Goal: Task Accomplishment & Management: Use online tool/utility

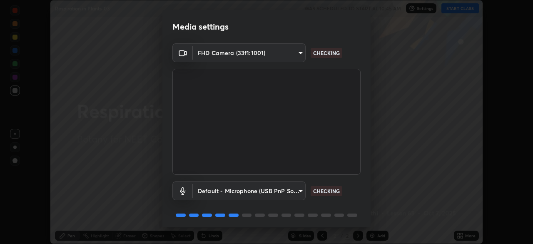
scroll to position [30, 0]
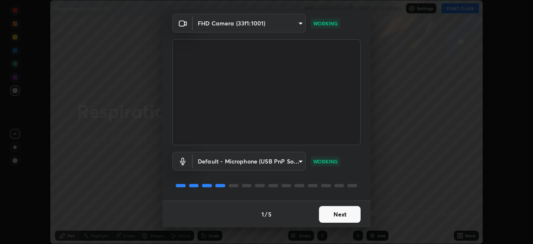
click at [324, 216] on button "Next" at bounding box center [340, 214] width 42 height 17
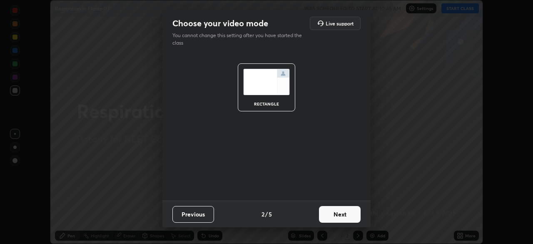
scroll to position [0, 0]
click at [335, 212] on button "Next" at bounding box center [340, 214] width 42 height 17
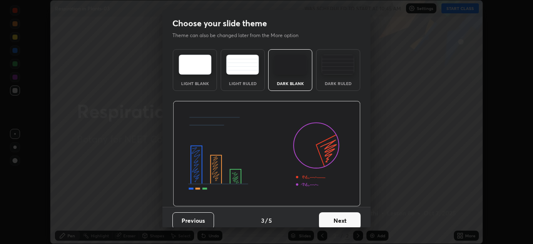
click at [339, 69] on img at bounding box center [338, 65] width 33 height 20
click at [330, 216] on button "Next" at bounding box center [340, 220] width 42 height 17
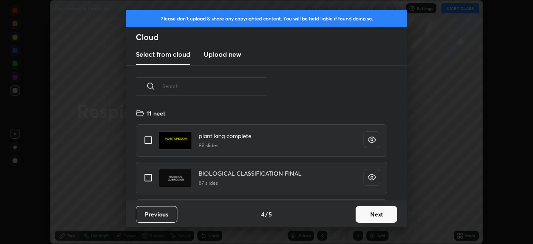
scroll to position [92, 267]
click at [362, 212] on button "Next" at bounding box center [377, 214] width 42 height 17
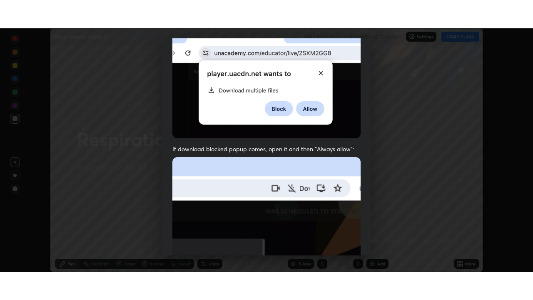
scroll to position [200, 0]
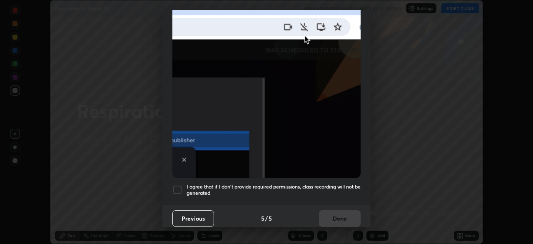
click at [178, 185] on div at bounding box center [177, 190] width 10 height 10
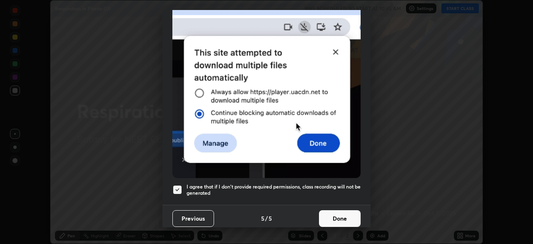
click at [336, 215] on button "Done" at bounding box center [340, 218] width 42 height 17
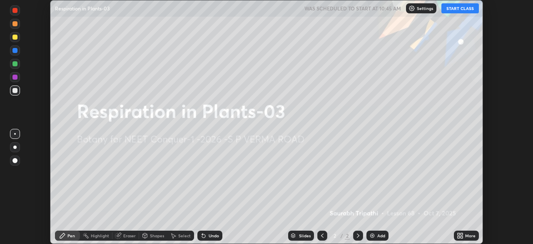
click at [456, 9] on button "START CLASS" at bounding box center [460, 8] width 37 height 10
click at [460, 235] on icon at bounding box center [460, 235] width 7 height 7
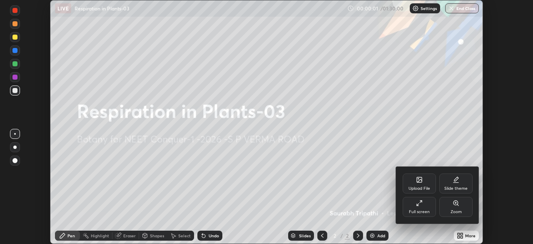
click at [419, 208] on div "Full screen" at bounding box center [419, 207] width 33 height 20
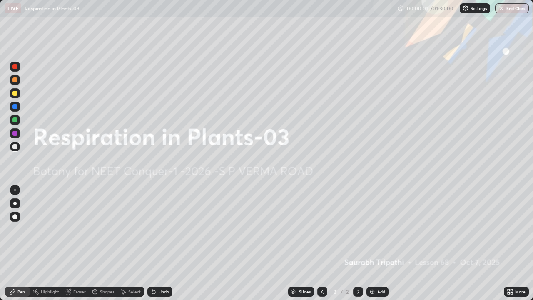
scroll to position [300, 533]
click at [372, 243] on div "Add" at bounding box center [378, 292] width 22 height 10
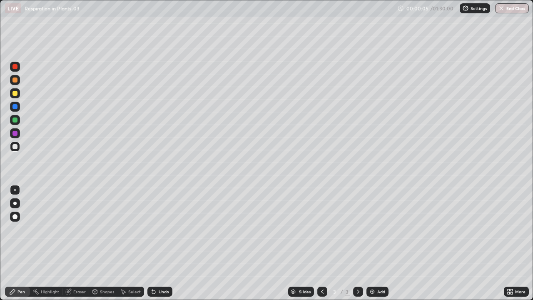
click at [19, 204] on div at bounding box center [15, 203] width 10 height 10
click at [15, 148] on div at bounding box center [14, 146] width 5 height 5
click at [100, 243] on div "Shapes" at bounding box center [107, 292] width 14 height 4
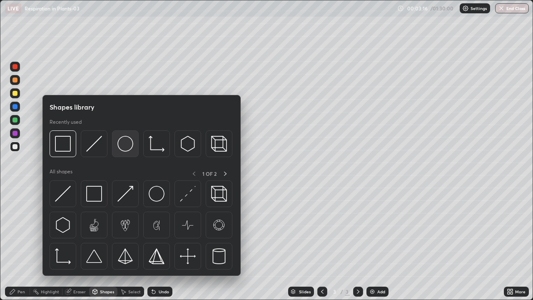
click at [128, 149] on img at bounding box center [125, 144] width 16 height 16
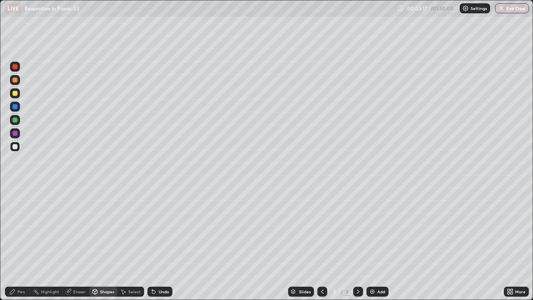
click at [19, 95] on div at bounding box center [15, 93] width 10 height 10
click at [27, 243] on div "Pen" at bounding box center [17, 292] width 25 height 10
click at [16, 213] on div at bounding box center [15, 217] width 10 height 10
click at [16, 147] on div at bounding box center [14, 146] width 5 height 5
click at [19, 95] on div at bounding box center [15, 93] width 10 height 10
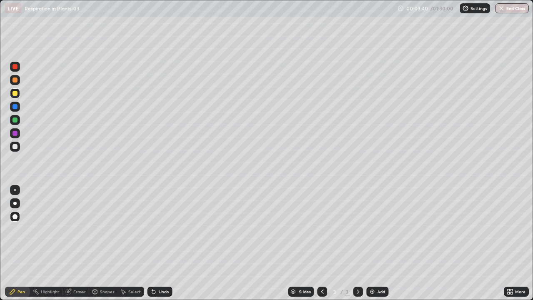
click at [15, 147] on div at bounding box center [14, 146] width 5 height 5
click at [18, 146] on div at bounding box center [15, 147] width 10 height 10
click at [15, 133] on div at bounding box center [14, 133] width 5 height 5
click at [160, 243] on div "Undo" at bounding box center [164, 292] width 10 height 4
click at [161, 243] on div "Undo" at bounding box center [159, 292] width 25 height 10
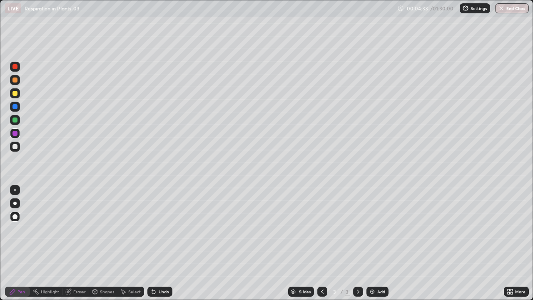
click at [15, 203] on div at bounding box center [14, 203] width 3 height 3
click at [17, 147] on div at bounding box center [14, 146] width 5 height 5
click at [14, 190] on div at bounding box center [15, 190] width 2 height 2
click at [18, 94] on div at bounding box center [15, 93] width 10 height 10
click at [15, 70] on div at bounding box center [15, 67] width 10 height 10
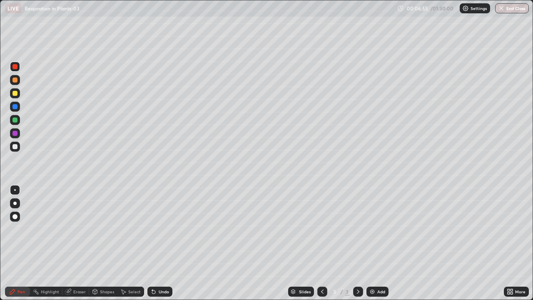
click at [16, 121] on div at bounding box center [14, 119] width 5 height 5
click at [17, 148] on div at bounding box center [14, 146] width 5 height 5
click at [376, 243] on div "Add" at bounding box center [378, 292] width 22 height 10
click at [15, 203] on div at bounding box center [14, 203] width 3 height 3
click at [17, 217] on div at bounding box center [14, 216] width 5 height 5
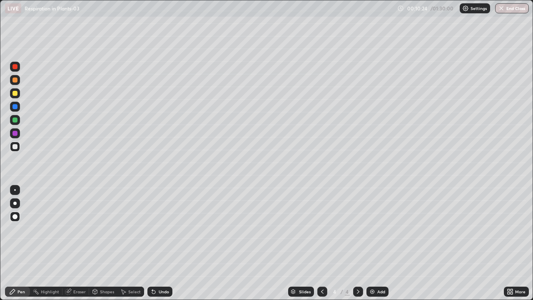
click at [15, 204] on div at bounding box center [14, 203] width 3 height 3
click at [17, 95] on div at bounding box center [14, 93] width 5 height 5
click at [16, 106] on div at bounding box center [14, 106] width 5 height 5
click at [17, 146] on div at bounding box center [14, 146] width 5 height 5
click at [15, 120] on div at bounding box center [14, 119] width 5 height 5
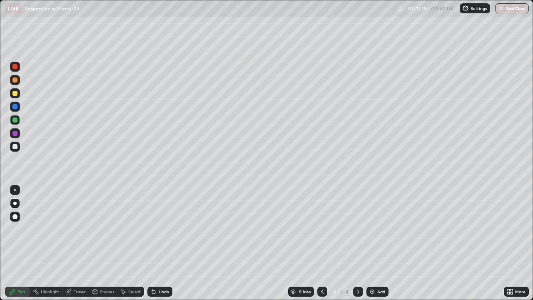
click at [16, 146] on div at bounding box center [14, 146] width 5 height 5
click at [14, 150] on div at bounding box center [15, 147] width 10 height 10
click at [19, 133] on div at bounding box center [15, 133] width 10 height 10
click at [372, 243] on img at bounding box center [372, 291] width 7 height 7
click at [14, 218] on div at bounding box center [14, 216] width 5 height 5
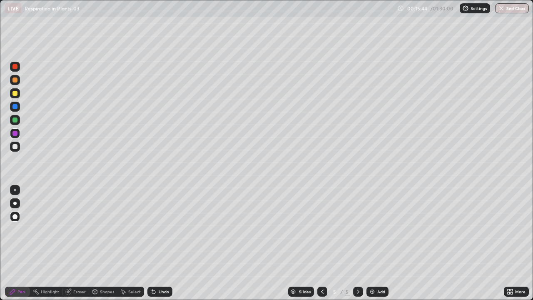
click at [14, 148] on div at bounding box center [14, 146] width 5 height 5
click at [14, 136] on div at bounding box center [15, 133] width 10 height 10
click at [16, 95] on div at bounding box center [14, 93] width 5 height 5
click at [377, 243] on div "Add" at bounding box center [381, 292] width 8 height 4
click at [15, 190] on div at bounding box center [15, 190] width 2 height 2
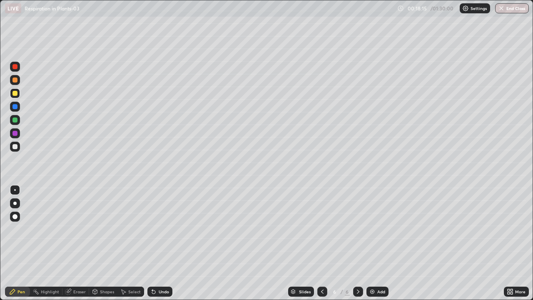
click at [16, 143] on div at bounding box center [15, 147] width 10 height 10
click at [77, 243] on div "Eraser" at bounding box center [79, 292] width 12 height 4
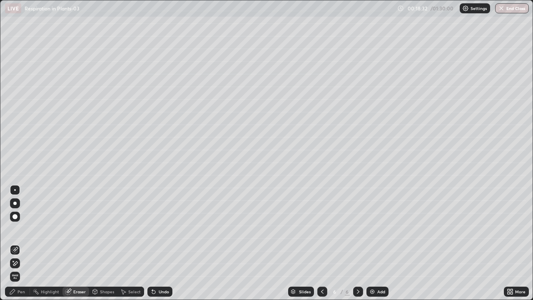
click at [14, 243] on icon at bounding box center [15, 250] width 7 height 7
click at [20, 243] on div "Pen" at bounding box center [20, 292] width 7 height 4
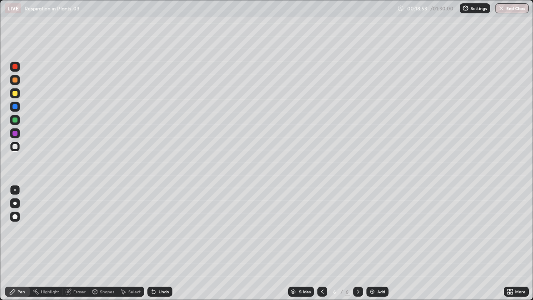
click at [100, 243] on div "Shapes" at bounding box center [107, 292] width 14 height 4
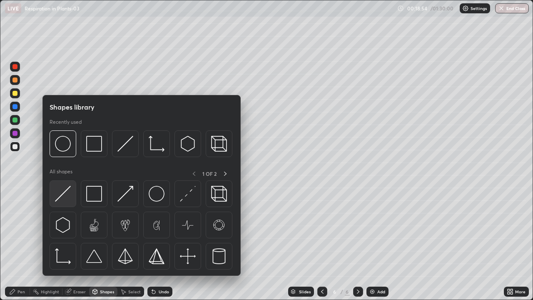
click at [60, 190] on img at bounding box center [63, 194] width 16 height 16
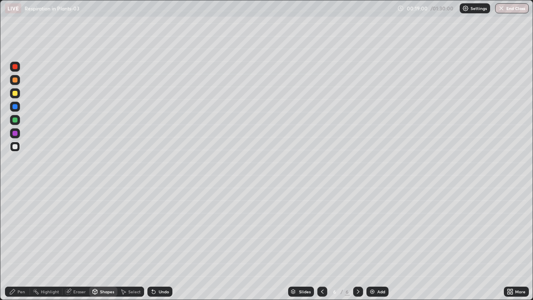
click at [22, 243] on div "Pen" at bounding box center [20, 292] width 7 height 4
click at [15, 203] on div at bounding box center [14, 203] width 3 height 3
click at [15, 146] on div at bounding box center [14, 146] width 5 height 5
click at [15, 190] on div at bounding box center [15, 190] width 2 height 2
click at [15, 121] on div at bounding box center [14, 119] width 5 height 5
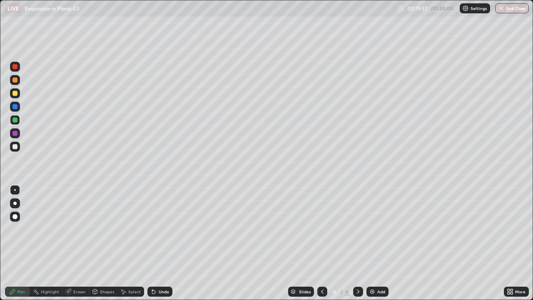
click at [15, 132] on div at bounding box center [14, 133] width 5 height 5
click at [17, 120] on div at bounding box center [14, 119] width 5 height 5
click at [16, 132] on div at bounding box center [14, 133] width 5 height 5
click at [17, 69] on div at bounding box center [15, 67] width 10 height 10
click at [95, 243] on icon at bounding box center [95, 292] width 0 height 3
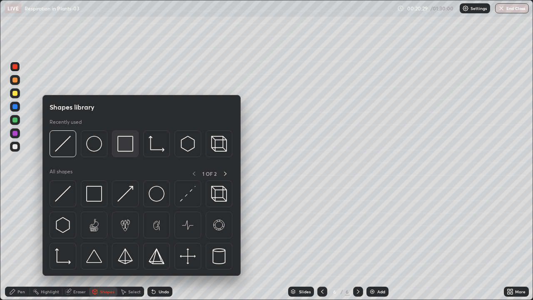
click at [120, 146] on img at bounding box center [125, 144] width 16 height 16
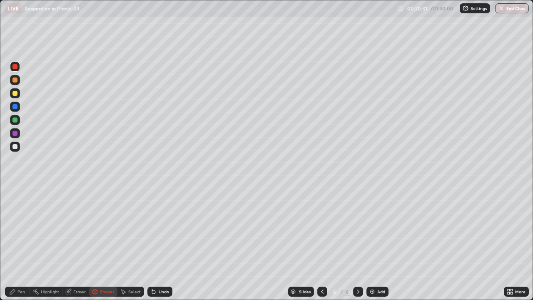
click at [16, 95] on div at bounding box center [14, 93] width 5 height 5
click at [19, 243] on div "Pen" at bounding box center [20, 292] width 7 height 4
click at [15, 203] on div at bounding box center [14, 203] width 3 height 3
click at [15, 190] on div at bounding box center [15, 190] width 2 height 2
click at [16, 148] on div at bounding box center [14, 146] width 5 height 5
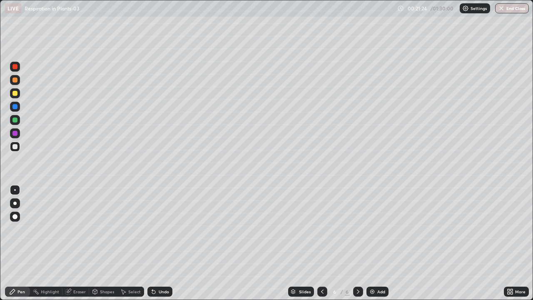
click at [128, 243] on div "Select" at bounding box center [134, 292] width 12 height 4
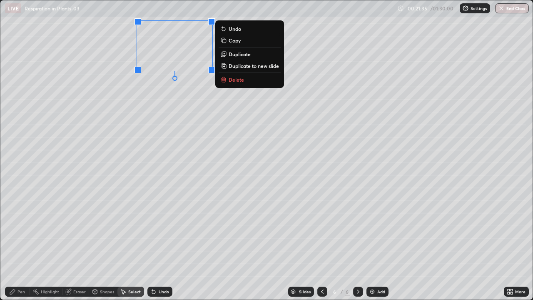
click at [238, 108] on div "0 ° Undo Copy Duplicate Duplicate to new slide Delete" at bounding box center [266, 149] width 532 height 299
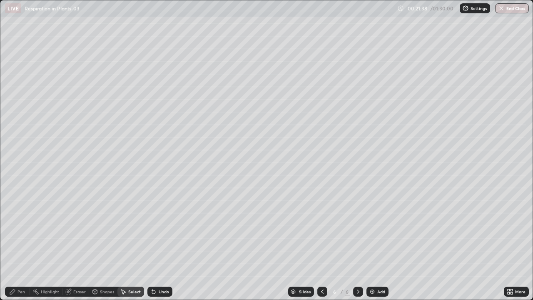
click at [20, 243] on div "Pen" at bounding box center [20, 292] width 7 height 4
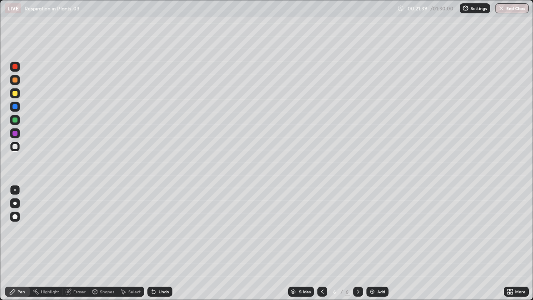
click at [15, 203] on div at bounding box center [14, 203] width 3 height 3
click at [18, 147] on div at bounding box center [15, 147] width 10 height 10
click at [162, 243] on div "Undo" at bounding box center [164, 292] width 10 height 4
click at [95, 243] on icon at bounding box center [95, 292] width 0 height 3
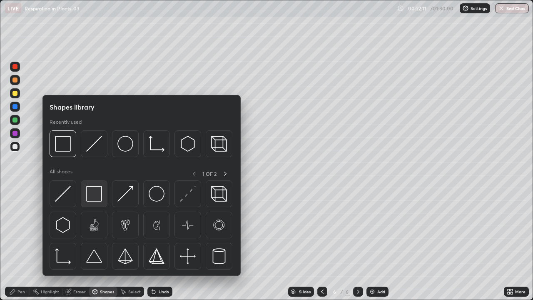
click at [97, 193] on img at bounding box center [94, 194] width 16 height 16
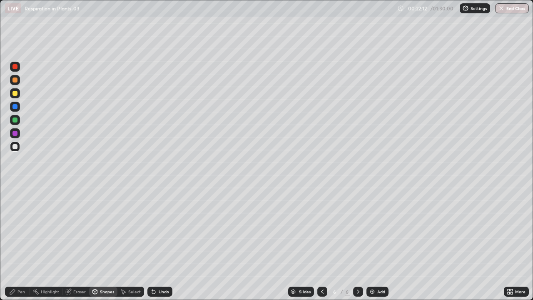
click at [15, 95] on div at bounding box center [14, 93] width 5 height 5
click at [25, 243] on div "Pen" at bounding box center [20, 292] width 7 height 4
click at [15, 133] on div at bounding box center [14, 133] width 5 height 5
click at [16, 204] on div at bounding box center [14, 203] width 3 height 3
click at [16, 147] on div at bounding box center [14, 146] width 5 height 5
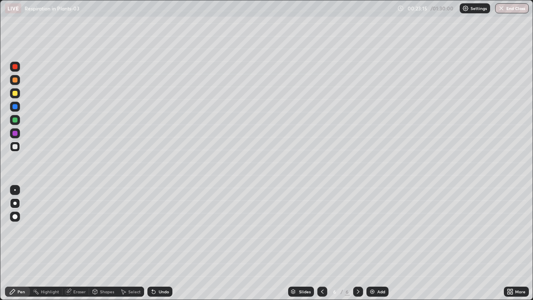
click at [103, 243] on div "Shapes" at bounding box center [107, 292] width 14 height 4
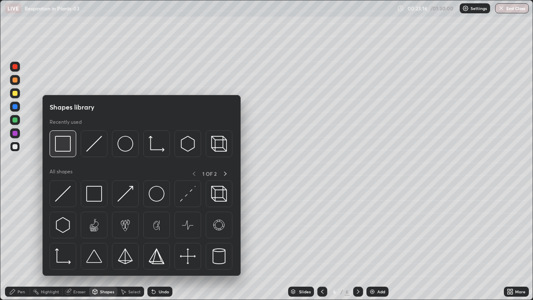
click at [65, 149] on img at bounding box center [63, 144] width 16 height 16
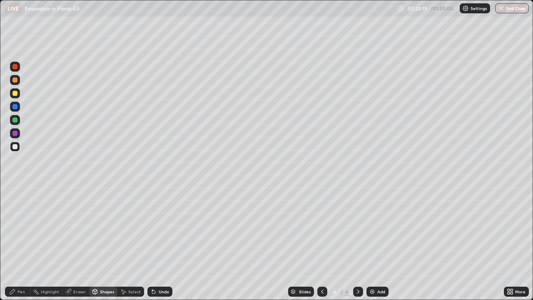
click at [16, 95] on div at bounding box center [14, 93] width 5 height 5
click at [21, 243] on div "Pen" at bounding box center [20, 292] width 7 height 4
click at [15, 190] on div at bounding box center [15, 190] width 2 height 2
click at [15, 147] on div at bounding box center [14, 146] width 5 height 5
click at [14, 135] on div at bounding box center [14, 133] width 5 height 5
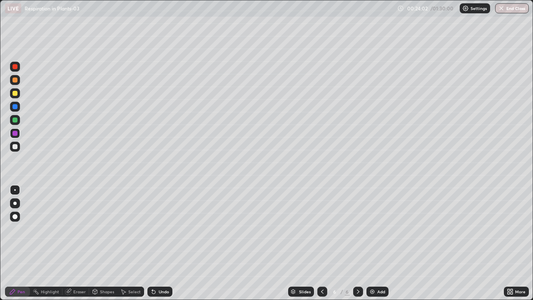
click at [13, 120] on div at bounding box center [14, 119] width 5 height 5
click at [15, 80] on div at bounding box center [14, 79] width 5 height 5
click at [16, 147] on div at bounding box center [14, 146] width 5 height 5
click at [16, 94] on div at bounding box center [14, 93] width 5 height 5
click at [100, 243] on div "Shapes" at bounding box center [107, 292] width 14 height 4
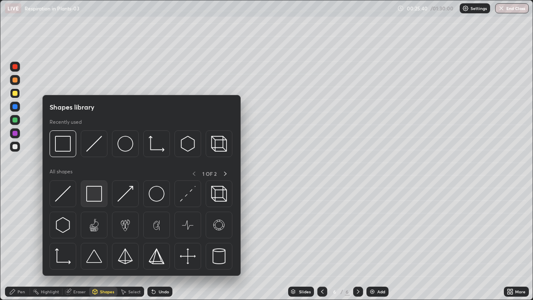
click at [92, 194] on img at bounding box center [94, 194] width 16 height 16
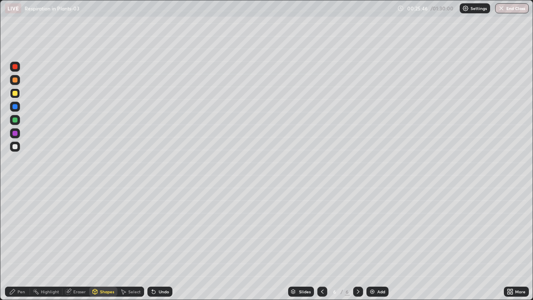
click at [15, 134] on div at bounding box center [14, 133] width 5 height 5
click at [161, 243] on div "Undo" at bounding box center [164, 292] width 10 height 4
click at [23, 243] on div "Pen" at bounding box center [20, 292] width 7 height 4
click at [15, 217] on div at bounding box center [14, 216] width 5 height 5
click at [18, 132] on div at bounding box center [15, 133] width 10 height 10
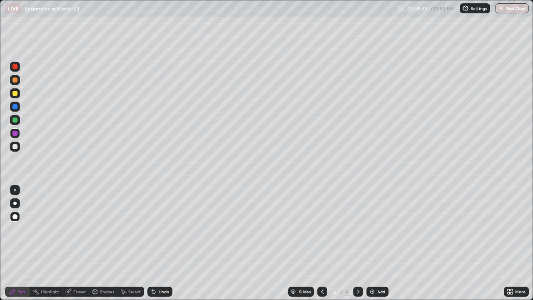
click at [15, 205] on div at bounding box center [14, 203] width 3 height 3
click at [15, 147] on div at bounding box center [14, 146] width 5 height 5
click at [18, 94] on div at bounding box center [15, 93] width 10 height 10
click at [99, 243] on div "Shapes" at bounding box center [103, 292] width 28 height 10
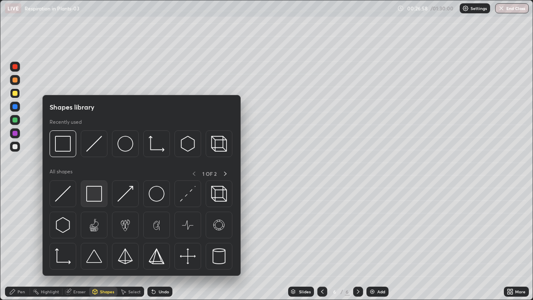
click at [97, 198] on img at bounding box center [94, 194] width 16 height 16
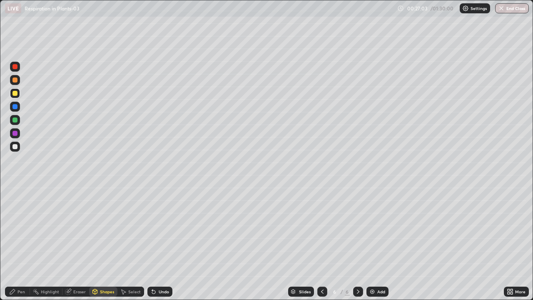
click at [24, 243] on div "Pen" at bounding box center [17, 292] width 25 height 10
click at [13, 138] on div at bounding box center [15, 133] width 10 height 10
click at [15, 146] on div at bounding box center [14, 146] width 5 height 5
click at [15, 94] on div at bounding box center [14, 93] width 5 height 5
click at [101, 243] on div "Shapes" at bounding box center [107, 292] width 14 height 4
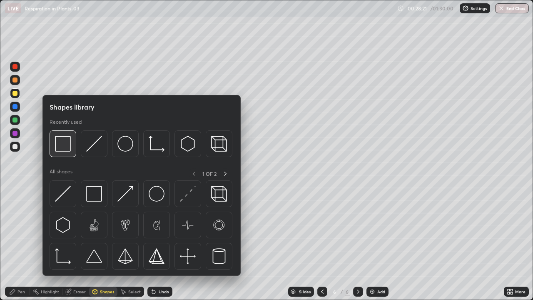
click at [65, 147] on img at bounding box center [63, 144] width 16 height 16
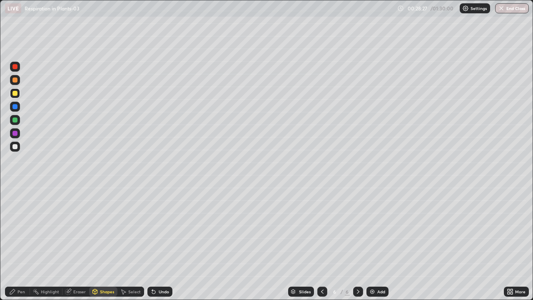
click at [21, 243] on div "Pen" at bounding box center [20, 292] width 7 height 4
click at [15, 133] on div at bounding box center [14, 133] width 5 height 5
click at [15, 203] on div at bounding box center [14, 203] width 3 height 3
click at [15, 148] on div at bounding box center [14, 146] width 5 height 5
click at [13, 120] on div at bounding box center [14, 119] width 5 height 5
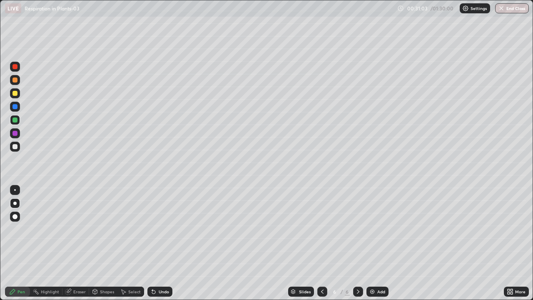
click at [15, 190] on div at bounding box center [15, 190] width 2 height 2
click at [15, 107] on div at bounding box center [14, 106] width 5 height 5
click at [15, 146] on div at bounding box center [14, 146] width 5 height 5
click at [18, 145] on div at bounding box center [15, 147] width 10 height 10
click at [18, 95] on div at bounding box center [15, 93] width 10 height 10
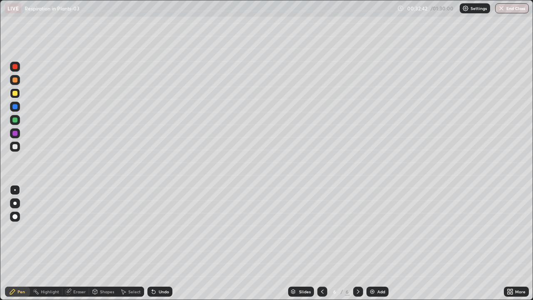
click at [107, 243] on div "Shapes" at bounding box center [103, 292] width 28 height 10
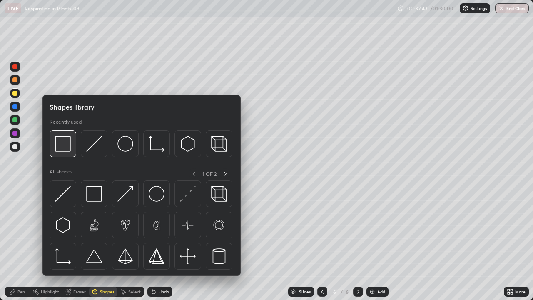
click at [65, 148] on img at bounding box center [63, 144] width 16 height 16
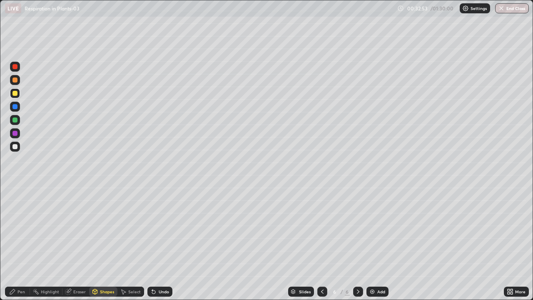
click at [27, 243] on div "Pen" at bounding box center [17, 292] width 25 height 10
click at [19, 189] on div at bounding box center [15, 190] width 10 height 10
click at [18, 133] on div at bounding box center [15, 133] width 10 height 10
click at [15, 203] on div at bounding box center [14, 203] width 3 height 3
click at [15, 147] on div at bounding box center [14, 146] width 5 height 5
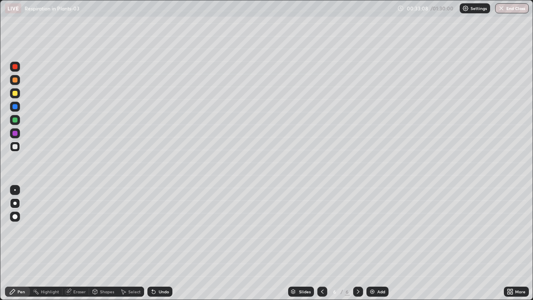
click at [19, 121] on div at bounding box center [15, 120] width 10 height 10
click at [15, 190] on div at bounding box center [15, 190] width 2 height 2
click at [16, 147] on div at bounding box center [14, 146] width 5 height 5
click at [15, 203] on div at bounding box center [14, 203] width 3 height 3
click at [15, 135] on div at bounding box center [14, 133] width 5 height 5
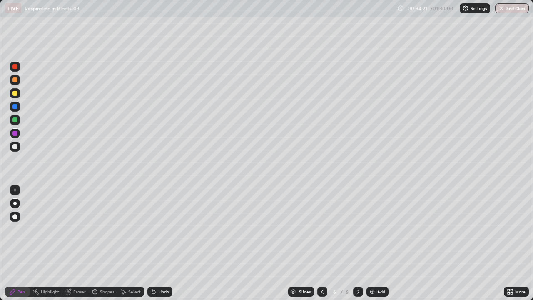
click at [15, 133] on div at bounding box center [14, 133] width 5 height 5
click at [15, 94] on div at bounding box center [14, 93] width 5 height 5
click at [100, 243] on div "Shapes" at bounding box center [103, 292] width 28 height 10
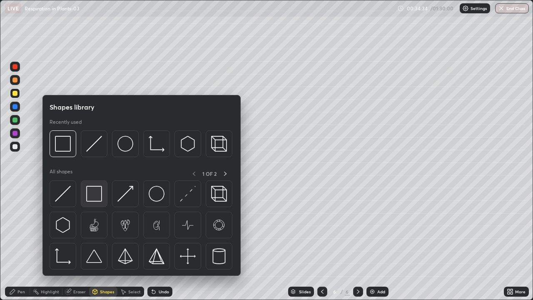
click at [95, 197] on img at bounding box center [94, 194] width 16 height 16
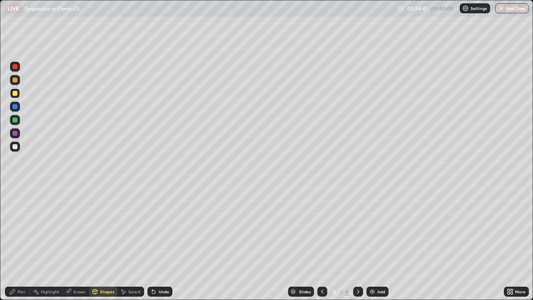
click at [20, 243] on div "Pen" at bounding box center [20, 292] width 7 height 4
click at [15, 120] on div at bounding box center [14, 119] width 5 height 5
click at [355, 243] on div at bounding box center [358, 291] width 10 height 17
click at [353, 243] on div at bounding box center [358, 291] width 10 height 17
click at [355, 243] on div at bounding box center [358, 291] width 10 height 17
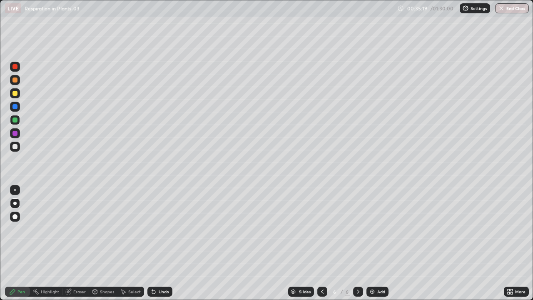
click at [355, 243] on div at bounding box center [358, 291] width 10 height 17
click at [354, 243] on div at bounding box center [358, 291] width 10 height 17
click at [355, 243] on div at bounding box center [358, 291] width 10 height 17
click at [354, 243] on div at bounding box center [358, 291] width 10 height 17
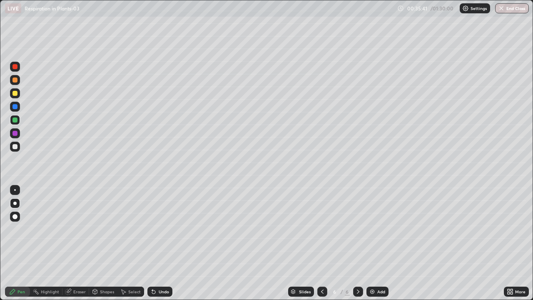
click at [16, 147] on div at bounding box center [14, 146] width 5 height 5
click at [13, 133] on div at bounding box center [14, 133] width 5 height 5
click at [16, 134] on div at bounding box center [14, 133] width 5 height 5
click at [154, 243] on icon at bounding box center [153, 291] width 7 height 7
click at [15, 202] on div at bounding box center [14, 203] width 3 height 3
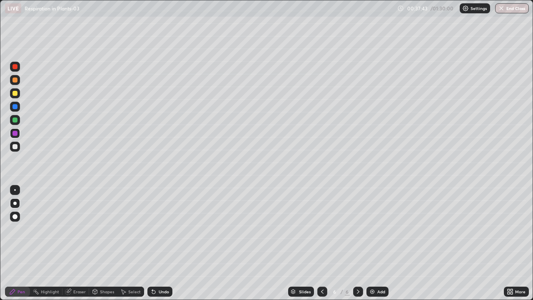
click at [16, 147] on div at bounding box center [14, 146] width 5 height 5
click at [16, 97] on div at bounding box center [15, 93] width 10 height 10
click at [100, 243] on div "Shapes" at bounding box center [107, 292] width 14 height 4
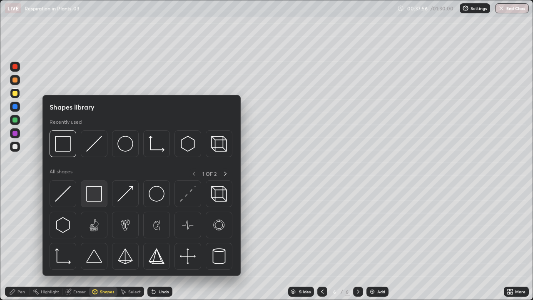
click at [94, 192] on img at bounding box center [94, 194] width 16 height 16
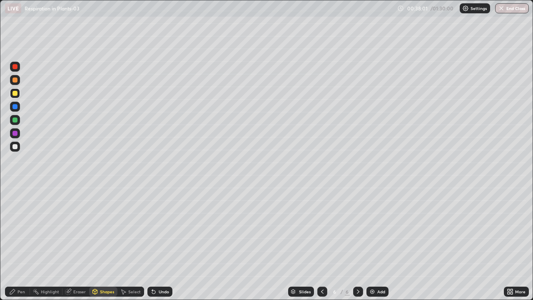
click at [19, 243] on div "Pen" at bounding box center [20, 292] width 7 height 4
click at [15, 146] on div at bounding box center [14, 146] width 5 height 5
click at [15, 134] on div at bounding box center [14, 133] width 5 height 5
click at [15, 200] on div at bounding box center [15, 203] width 10 height 10
click at [13, 145] on div at bounding box center [14, 146] width 5 height 5
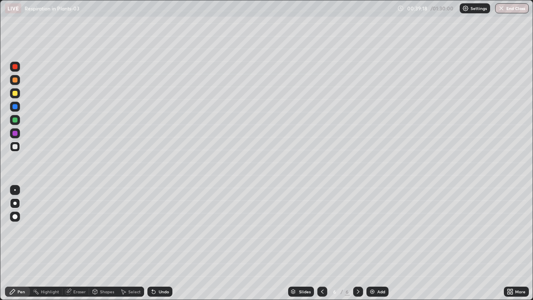
click at [15, 145] on div at bounding box center [14, 146] width 5 height 5
click at [16, 146] on div at bounding box center [14, 146] width 5 height 5
click at [15, 118] on div at bounding box center [14, 119] width 5 height 5
click at [17, 94] on div at bounding box center [14, 93] width 5 height 5
click at [95, 243] on icon at bounding box center [95, 292] width 0 height 3
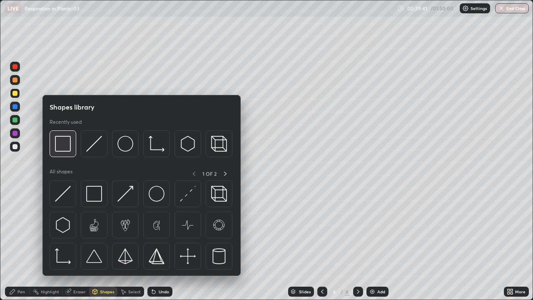
click at [64, 148] on img at bounding box center [63, 144] width 16 height 16
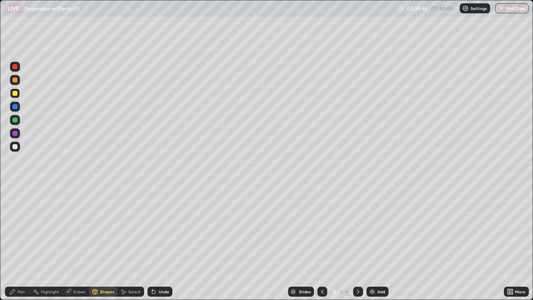
click at [17, 243] on div "Pen" at bounding box center [17, 292] width 25 height 10
click at [14, 199] on div at bounding box center [15, 203] width 10 height 10
click at [15, 190] on div at bounding box center [15, 190] width 2 height 2
click at [16, 133] on div at bounding box center [14, 133] width 5 height 5
click at [73, 243] on div "Eraser" at bounding box center [79, 292] width 12 height 4
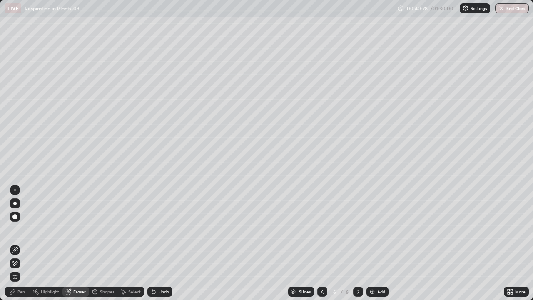
click at [12, 243] on icon at bounding box center [15, 250] width 7 height 7
click at [18, 243] on div "Pen" at bounding box center [20, 292] width 7 height 4
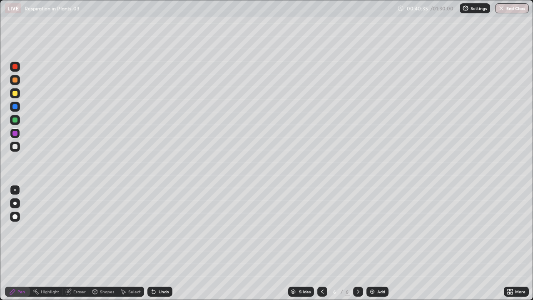
click at [165, 243] on div "Undo" at bounding box center [159, 292] width 25 height 10
click at [13, 147] on div at bounding box center [14, 146] width 5 height 5
click at [15, 121] on div at bounding box center [14, 119] width 5 height 5
click at [15, 204] on div at bounding box center [14, 203] width 3 height 3
click at [16, 121] on div at bounding box center [14, 119] width 5 height 5
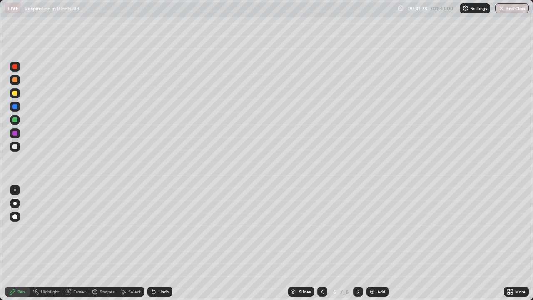
click at [159, 243] on div "Undo" at bounding box center [164, 292] width 10 height 4
click at [15, 190] on div at bounding box center [15, 190] width 2 height 2
click at [14, 122] on div at bounding box center [14, 119] width 5 height 5
click at [15, 147] on div at bounding box center [14, 146] width 5 height 5
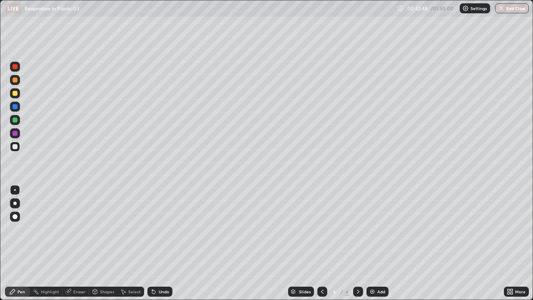
click at [18, 96] on div at bounding box center [15, 93] width 10 height 10
click at [102, 243] on div "Shapes" at bounding box center [107, 292] width 14 height 4
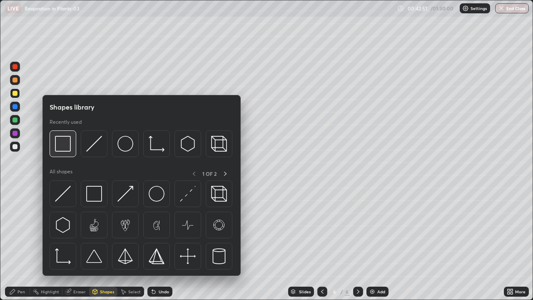
click at [66, 150] on img at bounding box center [63, 144] width 16 height 16
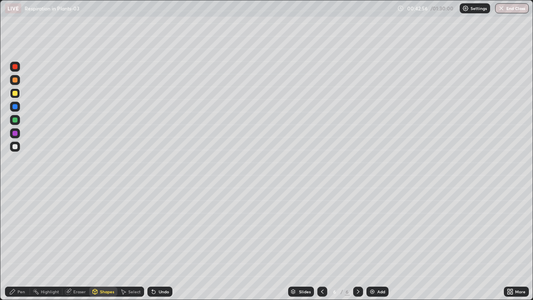
click at [16, 147] on div at bounding box center [14, 146] width 5 height 5
click at [15, 120] on div at bounding box center [14, 119] width 5 height 5
click at [164, 243] on div "Undo" at bounding box center [159, 292] width 25 height 10
click at [21, 243] on div "Pen" at bounding box center [20, 292] width 7 height 4
click at [15, 203] on div at bounding box center [14, 203] width 3 height 3
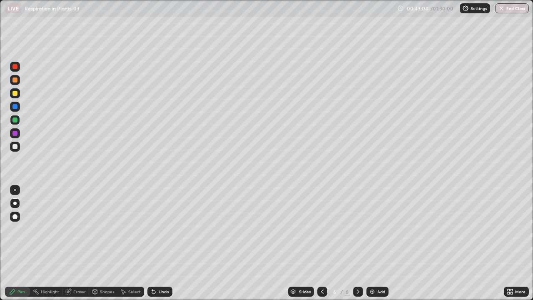
click at [19, 134] on div at bounding box center [15, 133] width 10 height 10
click at [16, 121] on div at bounding box center [14, 119] width 5 height 5
click at [74, 243] on div "Eraser" at bounding box center [79, 292] width 12 height 4
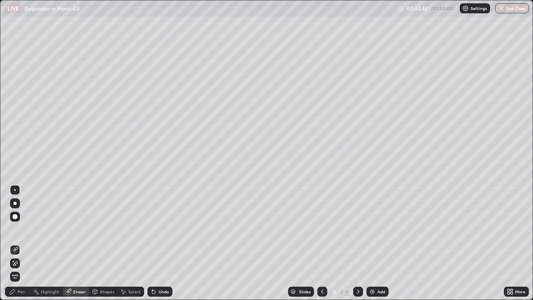
click at [15, 243] on icon at bounding box center [15, 250] width 7 height 7
click at [25, 243] on div "Pen" at bounding box center [17, 292] width 25 height 10
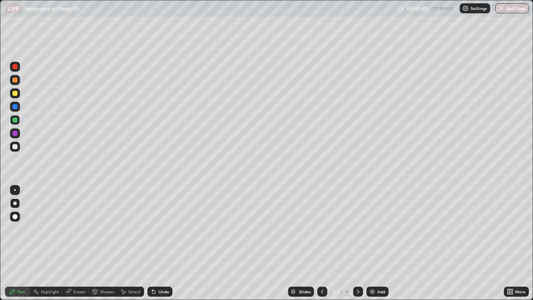
click at [14, 203] on div at bounding box center [14, 203] width 3 height 3
click at [17, 121] on div at bounding box center [14, 119] width 5 height 5
click at [15, 121] on div at bounding box center [14, 119] width 5 height 5
click at [15, 190] on div at bounding box center [15, 190] width 2 height 2
click at [13, 119] on div at bounding box center [14, 119] width 5 height 5
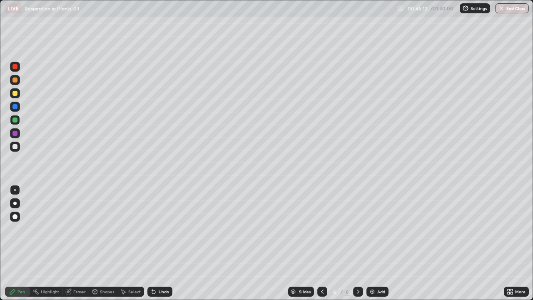
click at [354, 243] on div at bounding box center [358, 291] width 10 height 17
click at [359, 243] on div at bounding box center [358, 291] width 10 height 17
click at [358, 243] on div at bounding box center [358, 291] width 10 height 17
click at [360, 243] on div at bounding box center [358, 291] width 10 height 17
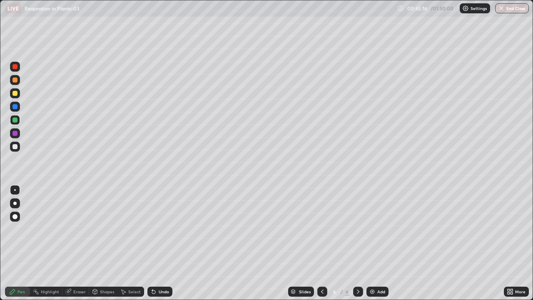
click at [360, 243] on div at bounding box center [358, 291] width 10 height 17
click at [358, 243] on div at bounding box center [358, 291] width 10 height 17
click at [360, 243] on div at bounding box center [358, 291] width 10 height 17
click at [19, 148] on div at bounding box center [15, 147] width 10 height 10
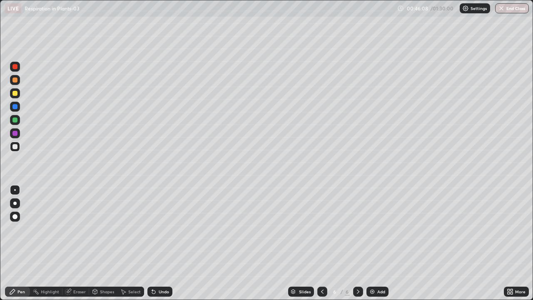
click at [16, 146] on div at bounding box center [14, 146] width 5 height 5
click at [377, 243] on div "Add" at bounding box center [381, 292] width 8 height 4
click at [18, 147] on div at bounding box center [15, 147] width 10 height 10
click at [16, 215] on div at bounding box center [14, 216] width 5 height 5
click at [15, 203] on div at bounding box center [14, 203] width 3 height 3
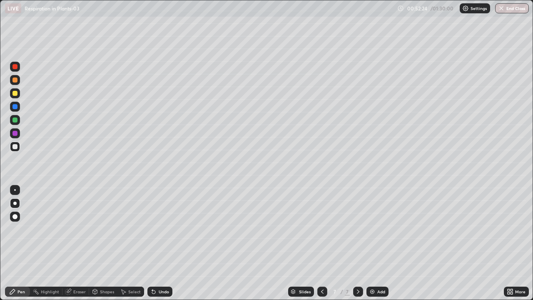
click at [15, 131] on div at bounding box center [14, 133] width 5 height 5
click at [380, 243] on div "Add" at bounding box center [381, 292] width 8 height 4
click at [15, 147] on div at bounding box center [14, 146] width 5 height 5
click at [80, 243] on div "Eraser" at bounding box center [79, 292] width 12 height 4
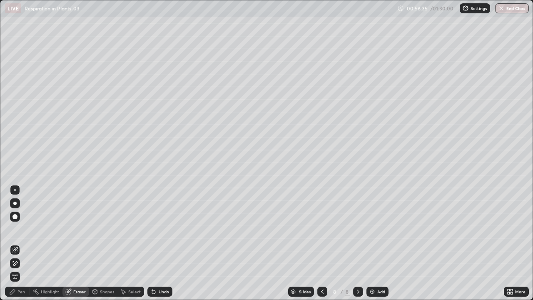
click at [15, 243] on span "Erase all" at bounding box center [14, 276] width 9 height 5
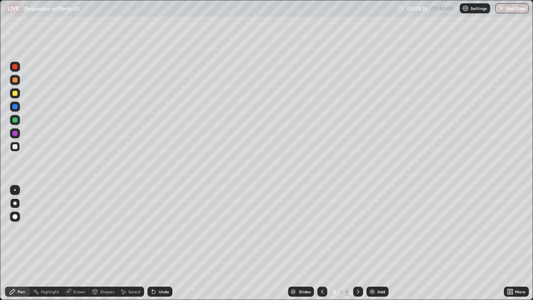
click at [322, 243] on icon at bounding box center [322, 291] width 7 height 7
click at [357, 243] on icon at bounding box center [358, 291] width 7 height 7
click at [320, 243] on icon at bounding box center [322, 291] width 7 height 7
click at [317, 243] on div at bounding box center [322, 292] width 10 height 10
click at [357, 243] on icon at bounding box center [358, 291] width 7 height 7
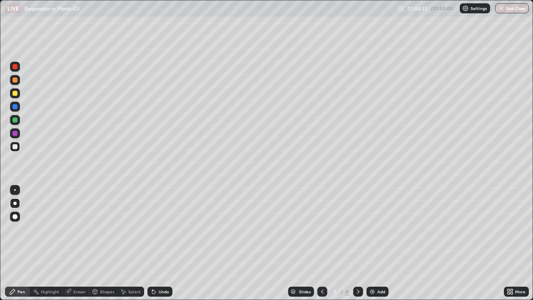
click at [377, 243] on div "Add" at bounding box center [381, 292] width 8 height 4
click at [166, 243] on div "Undo" at bounding box center [164, 292] width 10 height 4
click at [15, 147] on div at bounding box center [14, 146] width 5 height 5
click at [17, 135] on div at bounding box center [14, 133] width 5 height 5
click at [15, 147] on div at bounding box center [14, 146] width 5 height 5
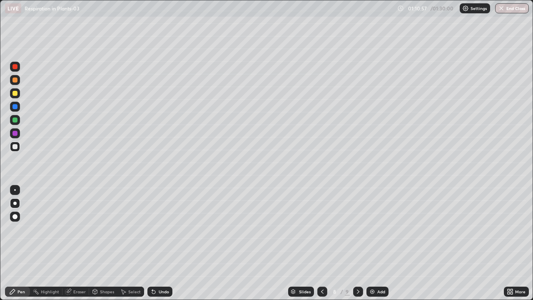
click at [322, 243] on icon at bounding box center [322, 291] width 7 height 7
click at [321, 243] on icon at bounding box center [322, 292] width 2 height 4
click at [357, 243] on icon at bounding box center [358, 291] width 7 height 7
click at [357, 243] on icon at bounding box center [358, 292] width 2 height 4
click at [322, 243] on icon at bounding box center [322, 291] width 7 height 7
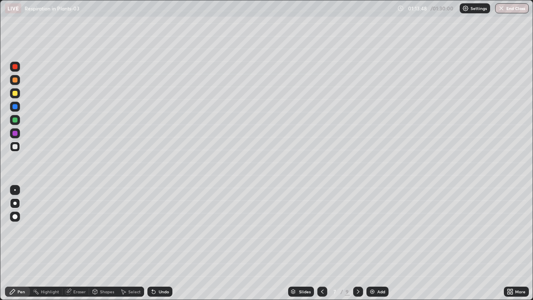
click at [322, 243] on icon at bounding box center [322, 291] width 7 height 7
click at [357, 243] on icon at bounding box center [358, 291] width 7 height 7
click at [357, 243] on icon at bounding box center [358, 292] width 2 height 4
click at [378, 243] on div "Add" at bounding box center [381, 292] width 8 height 4
click at [18, 147] on div at bounding box center [15, 147] width 10 height 10
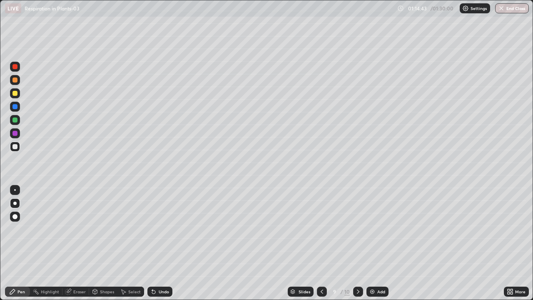
click at [17, 120] on div at bounding box center [14, 119] width 5 height 5
click at [17, 146] on div at bounding box center [14, 146] width 5 height 5
click at [373, 243] on img at bounding box center [372, 291] width 7 height 7
click at [16, 202] on div at bounding box center [15, 203] width 10 height 10
click at [15, 94] on div at bounding box center [14, 93] width 5 height 5
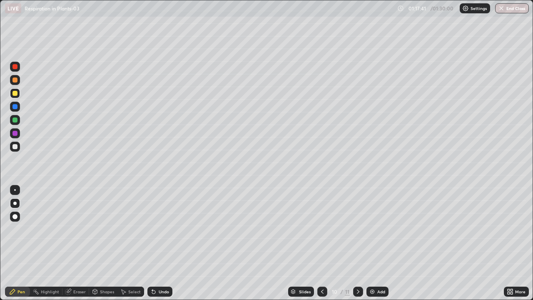
click at [17, 146] on div at bounding box center [14, 146] width 5 height 5
click at [17, 147] on div at bounding box center [14, 146] width 5 height 5
click at [103, 243] on div "Shapes" at bounding box center [107, 292] width 14 height 4
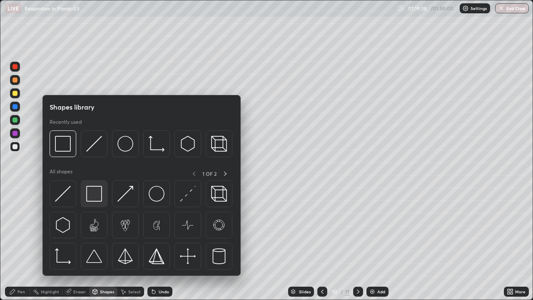
click at [91, 196] on img at bounding box center [94, 194] width 16 height 16
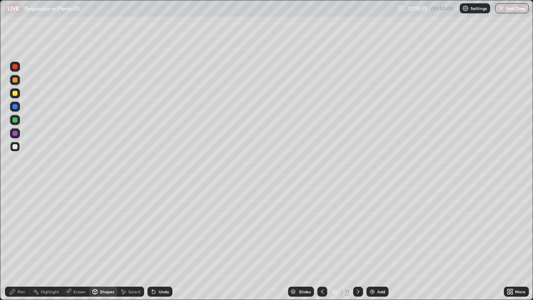
click at [16, 120] on div at bounding box center [14, 119] width 5 height 5
click at [24, 243] on div "Pen" at bounding box center [20, 292] width 7 height 4
click at [15, 203] on div at bounding box center [14, 203] width 3 height 3
click at [14, 151] on div at bounding box center [15, 147] width 10 height 10
click at [375, 243] on img at bounding box center [372, 291] width 7 height 7
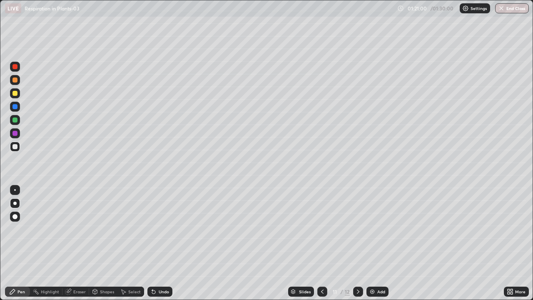
click at [15, 216] on div at bounding box center [14, 216] width 5 height 5
click at [16, 147] on div at bounding box center [14, 146] width 5 height 5
click at [164, 243] on div "Undo" at bounding box center [164, 292] width 10 height 4
click at [508, 12] on button "End Class" at bounding box center [512, 8] width 33 height 10
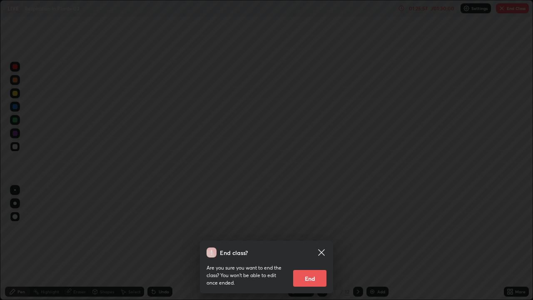
click at [315, 243] on button "End" at bounding box center [309, 278] width 33 height 17
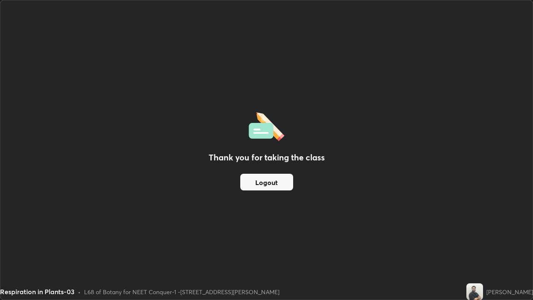
click at [269, 175] on button "Logout" at bounding box center [266, 182] width 53 height 17
